Goal: Find specific page/section: Find specific page/section

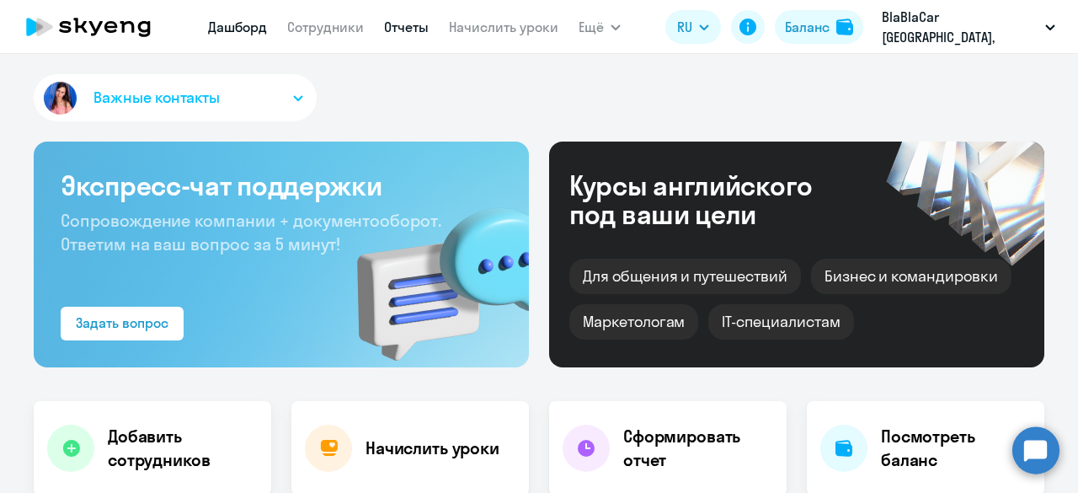
click at [408, 29] on link "Отчеты" at bounding box center [406, 27] width 45 height 17
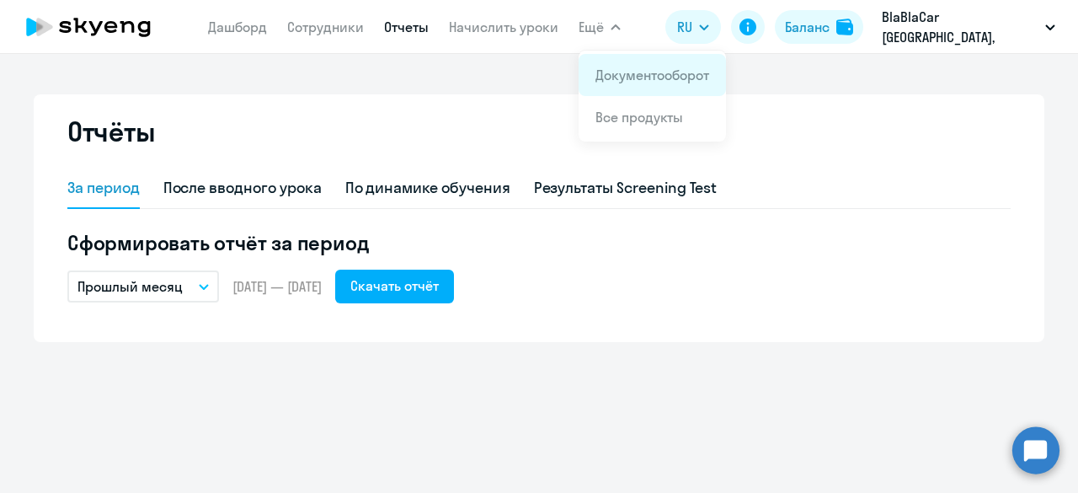
click at [629, 76] on link "Документооборот" at bounding box center [653, 75] width 114 height 17
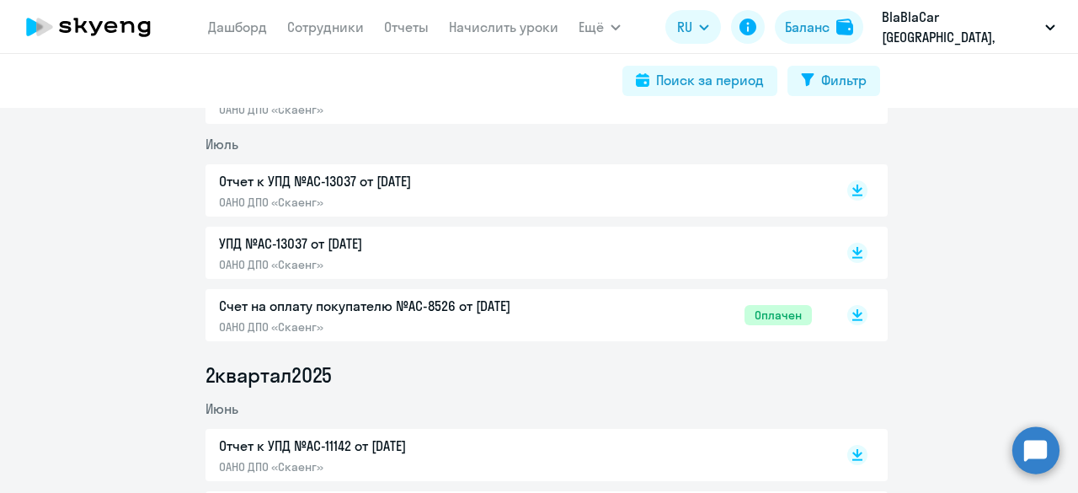
scroll to position [253, 0]
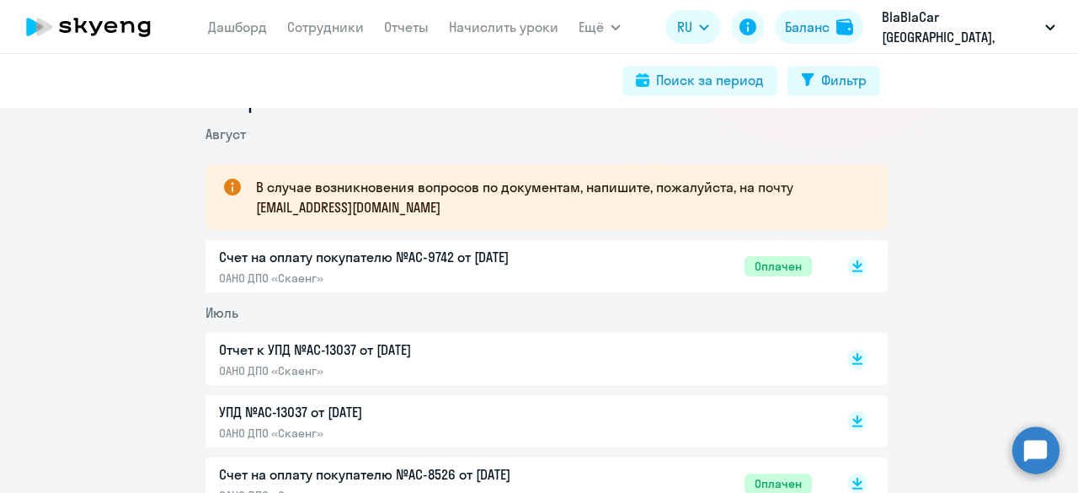
click at [630, 270] on div "Счет на оплату покупателю №AC-9742 от [DATE] ОАНО ДПО «Скаенг» Оплачен" at bounding box center [515, 266] width 593 height 39
